Goal: Register for event/course

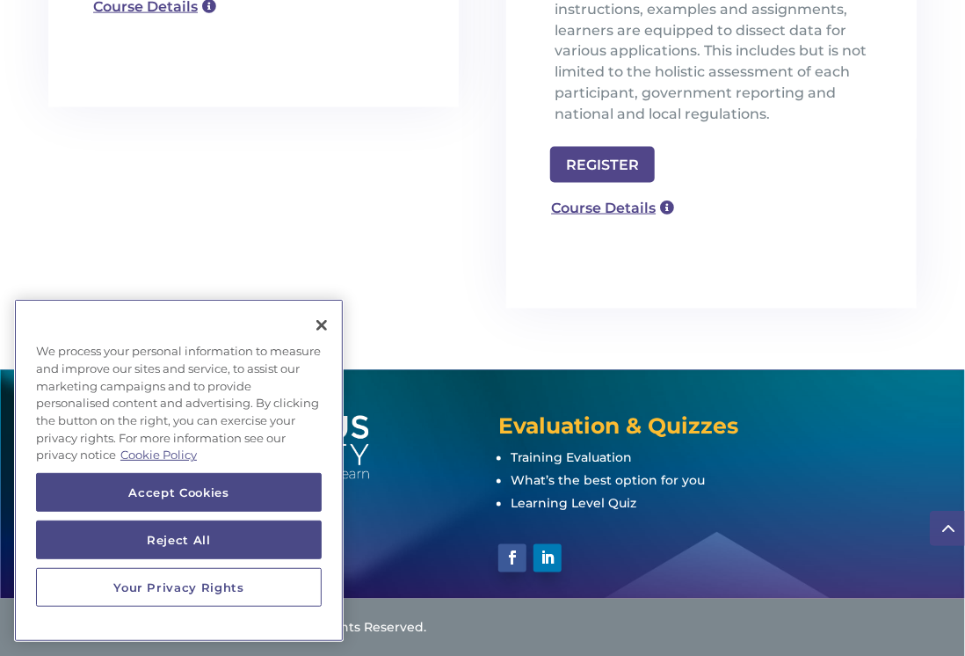
scroll to position [893, 0]
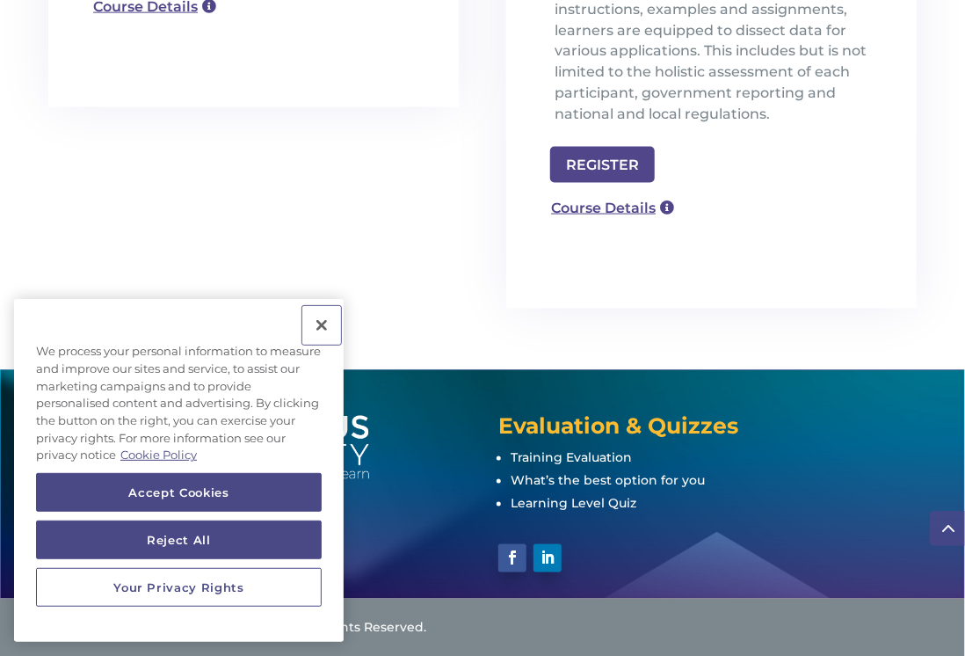
click at [324, 327] on button "Close" at bounding box center [321, 325] width 39 height 39
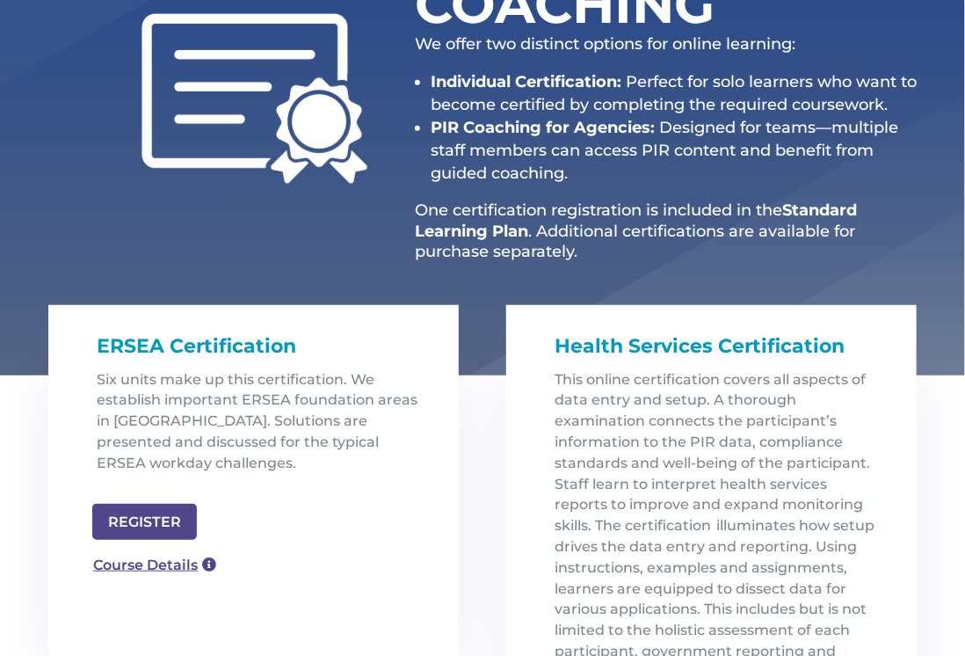
scroll to position [344, 0]
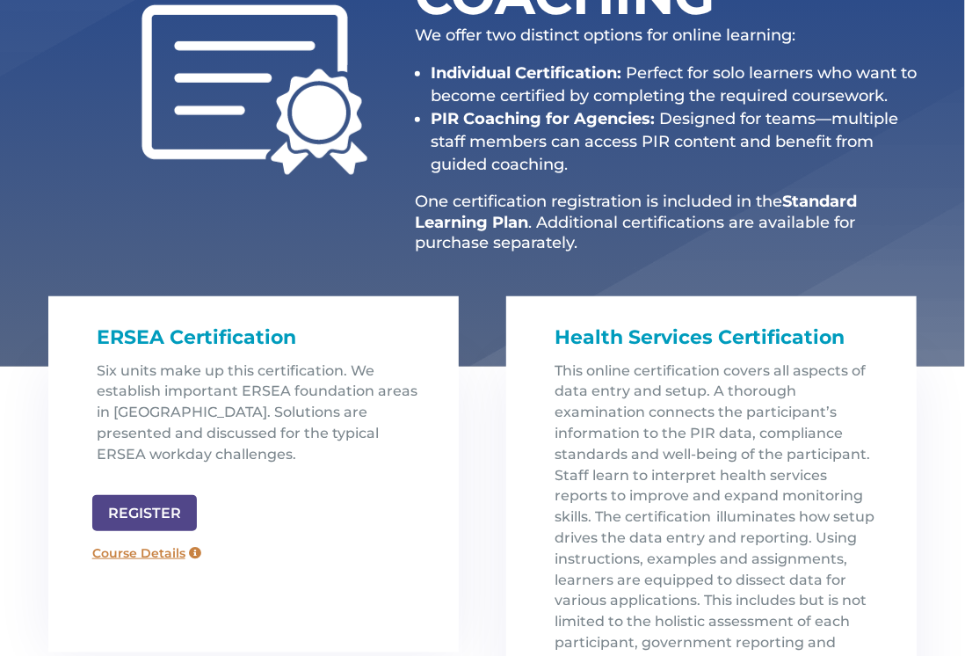
click at [171, 548] on link "Course Details" at bounding box center [147, 554] width 127 height 28
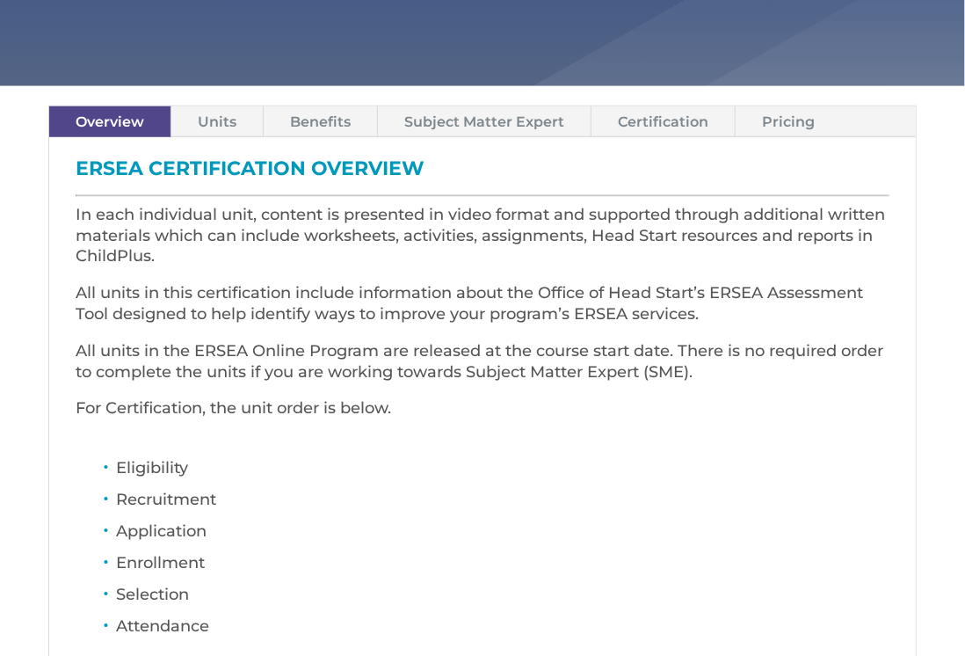
scroll to position [479, 0]
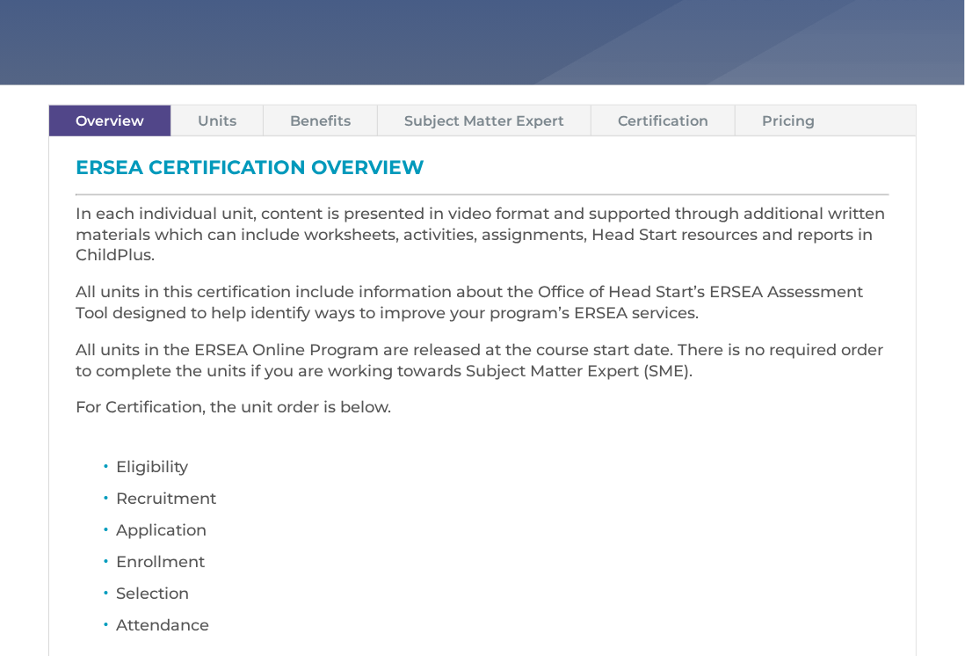
click at [783, 105] on link "Pricing" at bounding box center [788, 120] width 105 height 31
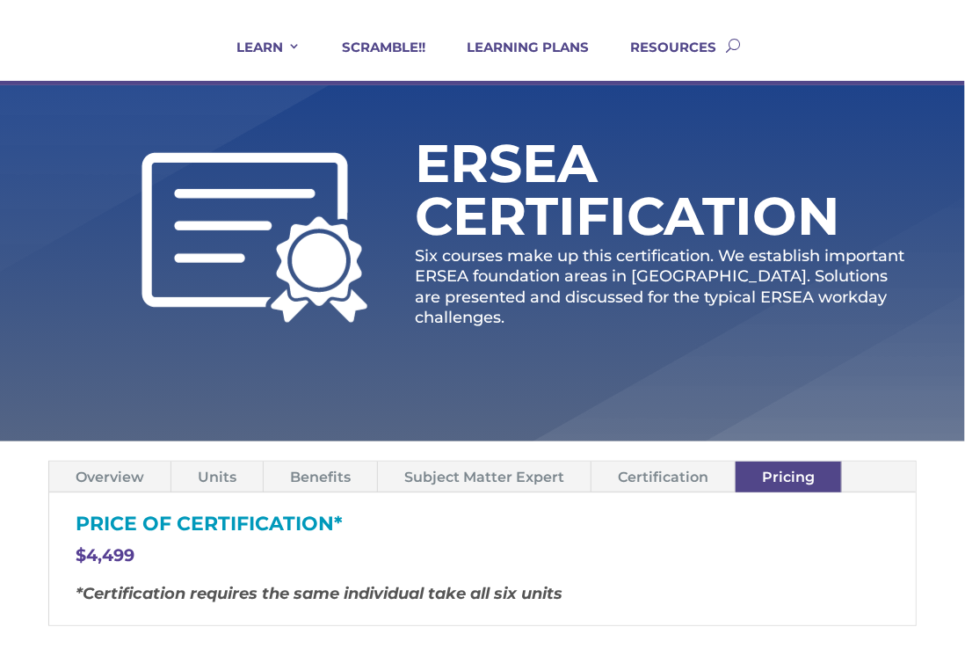
scroll to position [0, 0]
